Goal: Find specific page/section: Find specific page/section

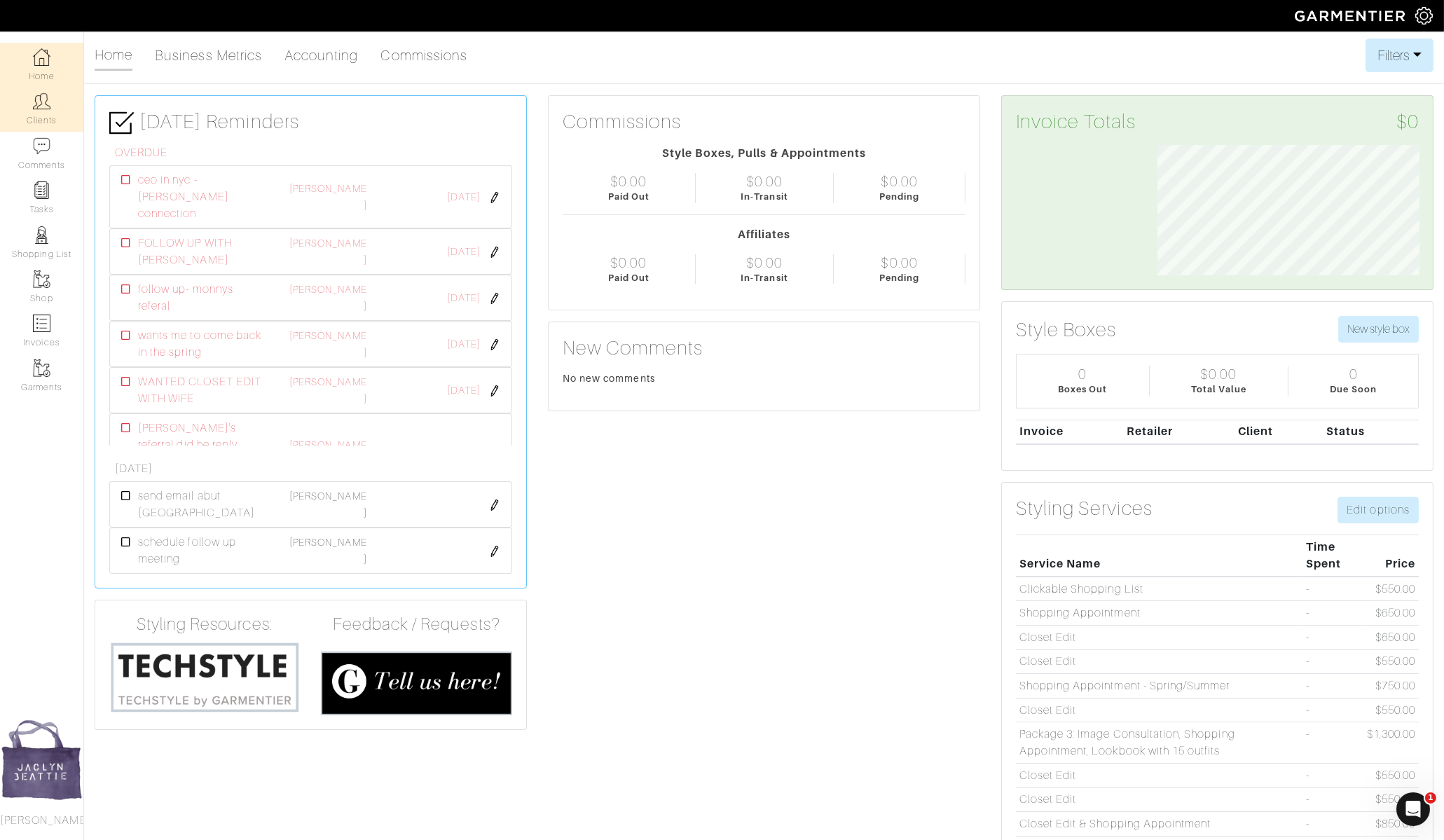
click at [43, 105] on img at bounding box center [42, 101] width 17 height 17
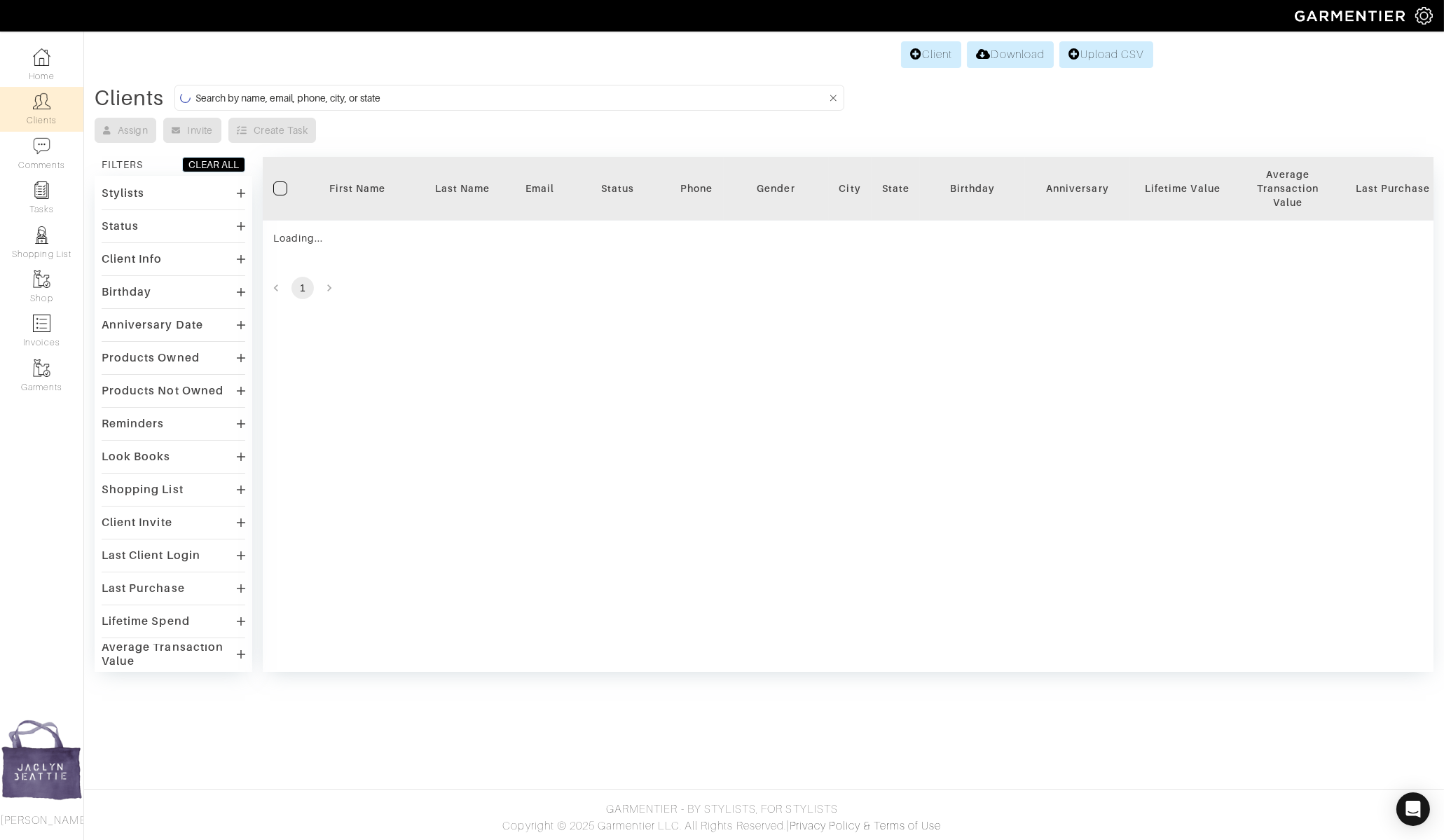
click at [246, 100] on input at bounding box center [511, 98] width 630 height 17
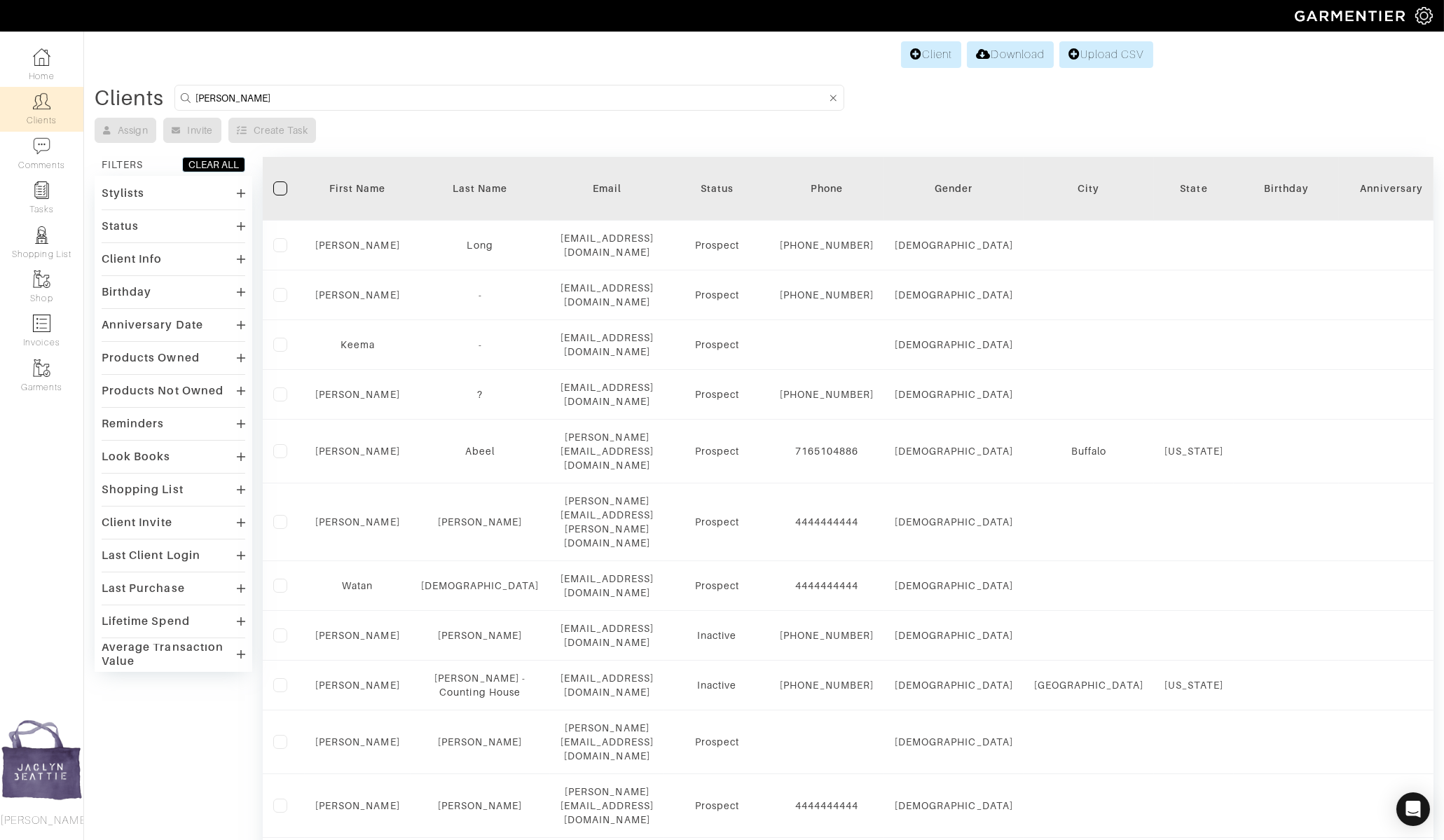
type input "sonja"
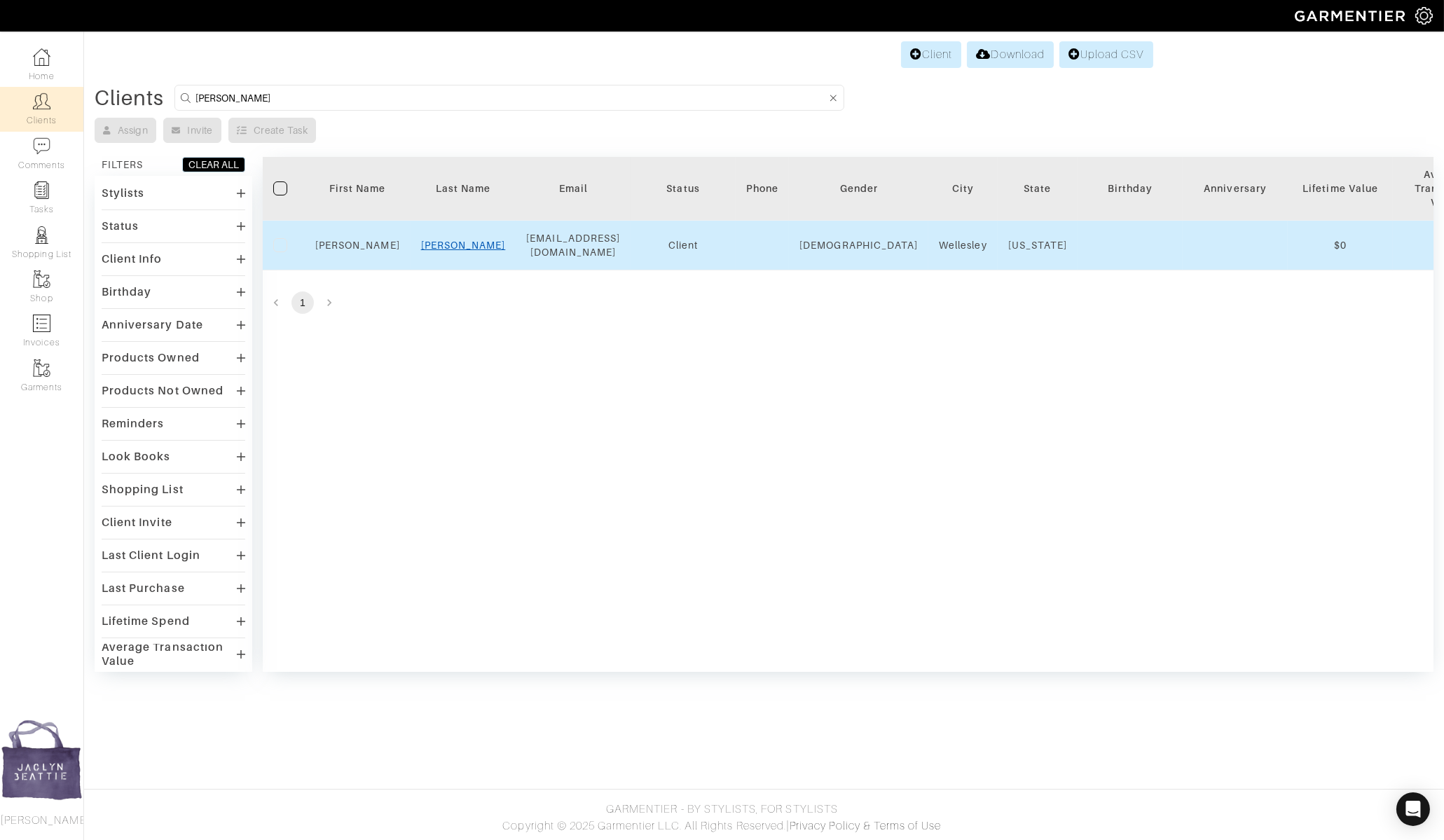
click at [455, 243] on link "Sharpe" at bounding box center [463, 245] width 84 height 11
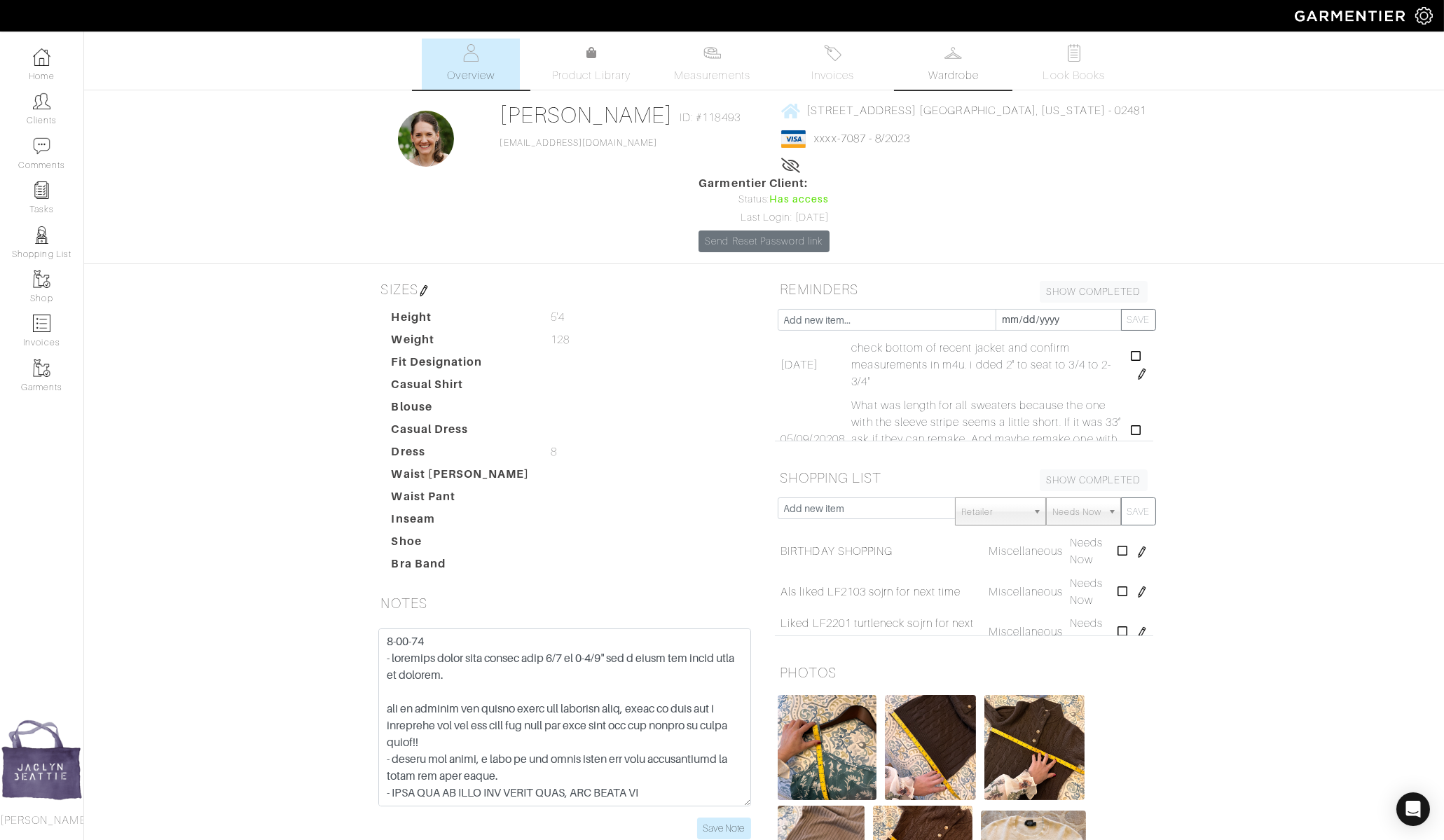
click at [950, 74] on span "Wardrobe" at bounding box center [953, 76] width 50 height 17
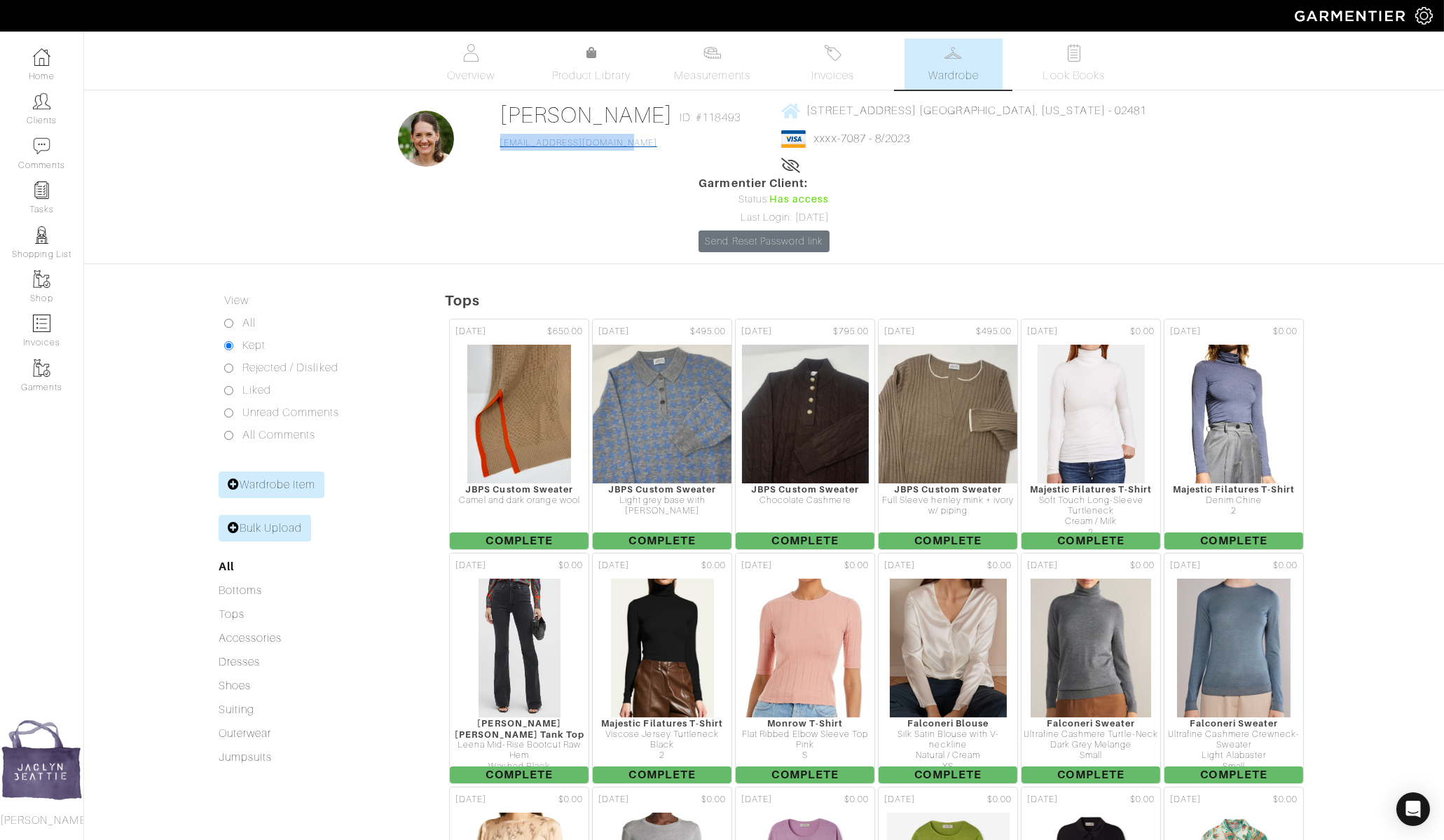
drag, startPoint x: 605, startPoint y: 142, endPoint x: 487, endPoint y: 141, distance: 118.0
click at [500, 142] on div "[PERSON_NAME] ID: #118493 [EMAIL_ADDRESS][DOMAIN_NAME]" at bounding box center [624, 138] width 248 height 73
copy link "[EMAIL_ADDRESS][DOMAIN_NAME]"
